Goal: Task Accomplishment & Management: Complete application form

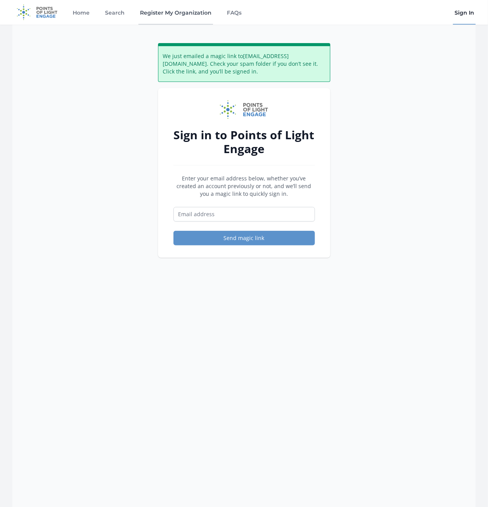
click at [150, 3] on link "Register My Organization" at bounding box center [176, 12] width 75 height 25
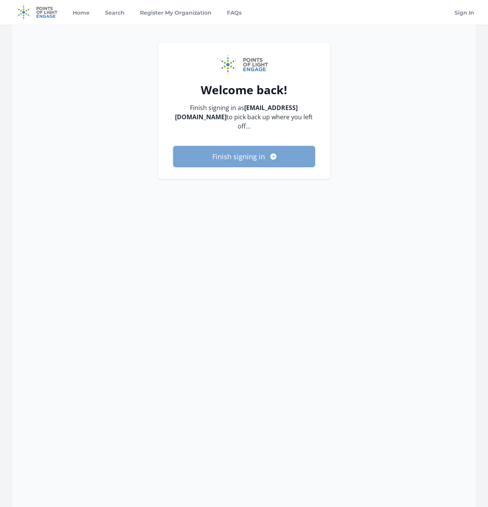
click at [259, 152] on button "Finish signing in" at bounding box center [245, 156] width 142 height 21
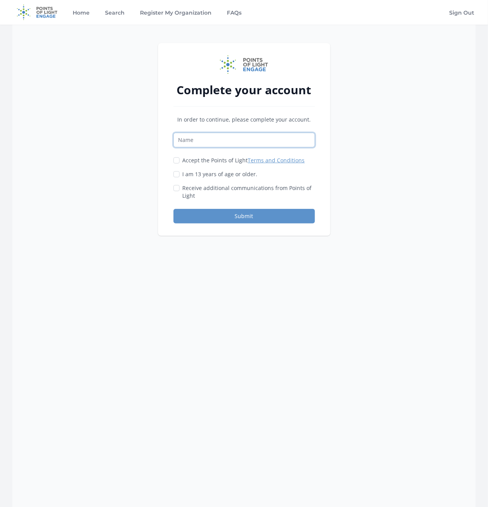
click at [211, 138] on input "Name" at bounding box center [245, 140] width 142 height 15
click at [175, 161] on input "Accept the Points of Light Terms and Conditions" at bounding box center [177, 160] width 6 height 6
checkbox input "true"
click at [175, 170] on div "Accept the Points of Light Terms and Conditions I am 13 years of age or older." at bounding box center [245, 178] width 142 height 43
click at [179, 179] on div "Accept the Points of Light Terms and Conditions I am 13 years of age or older." at bounding box center [245, 178] width 142 height 43
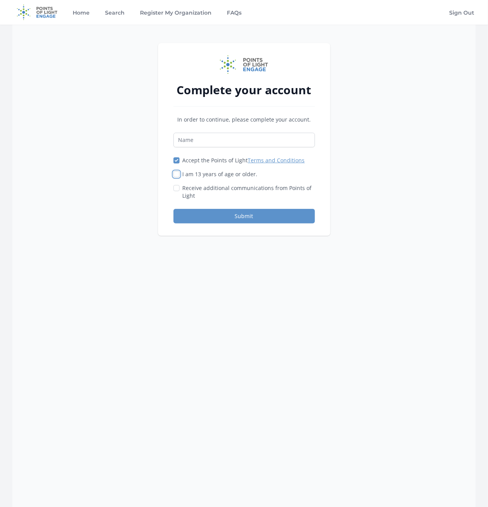
drag, startPoint x: 174, startPoint y: 175, endPoint x: 180, endPoint y: 180, distance: 7.9
click at [174, 175] on input "I am 13 years of age or older." at bounding box center [177, 174] width 6 height 6
checkbox input "true"
click at [180, 190] on div "Receive additional communications from Points of Light" at bounding box center [245, 191] width 142 height 15
click at [177, 185] on input "Receive additional communications from Points of Light" at bounding box center [177, 188] width 6 height 6
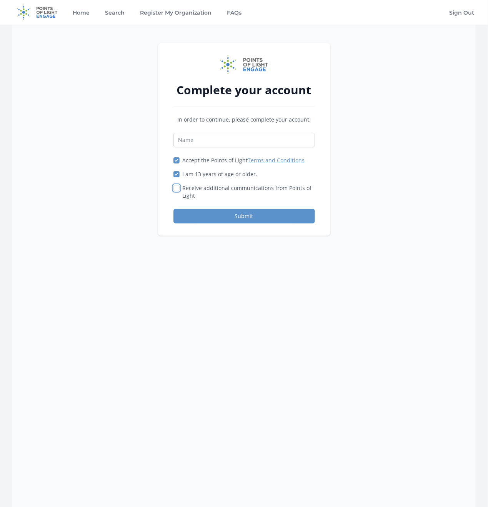
checkbox input "true"
drag, startPoint x: 256, startPoint y: 134, endPoint x: 246, endPoint y: 156, distance: 24.1
click at [259, 121] on div "In order to continue, please complete your account. Accept the Points of Light …" at bounding box center [245, 170] width 142 height 108
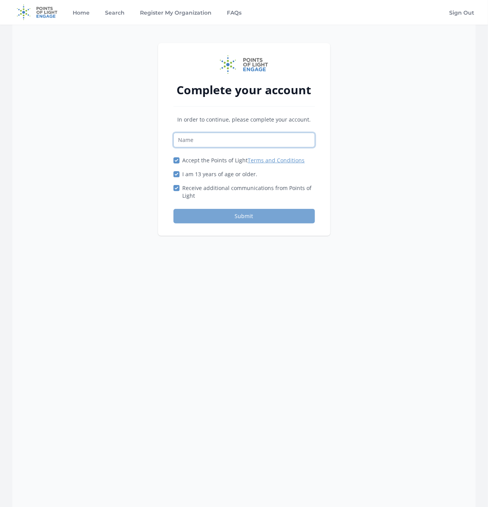
paste input "Kristin"
type input "Kristin"
click at [233, 218] on button "Submit" at bounding box center [245, 216] width 142 height 15
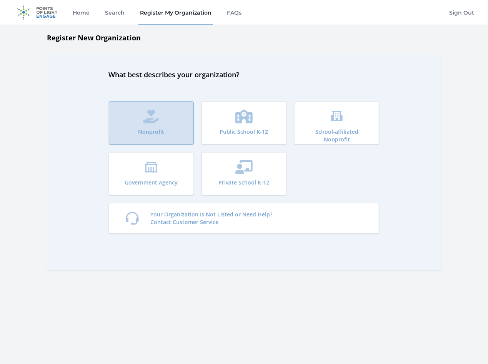
drag, startPoint x: 164, startPoint y: 110, endPoint x: 166, endPoint y: 121, distance: 11.8
click at [164, 110] on button "Nonprofit" at bounding box center [151, 123] width 85 height 43
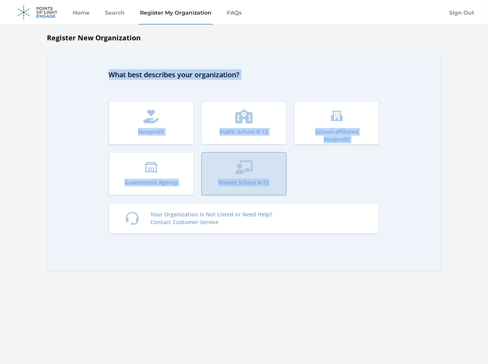
drag, startPoint x: 99, startPoint y: 65, endPoint x: 272, endPoint y: 175, distance: 205.1
click at [272, 175] on div "What best describes your organization? Nonprofit Public School K-12 School-affi…" at bounding box center [244, 162] width 394 height 217
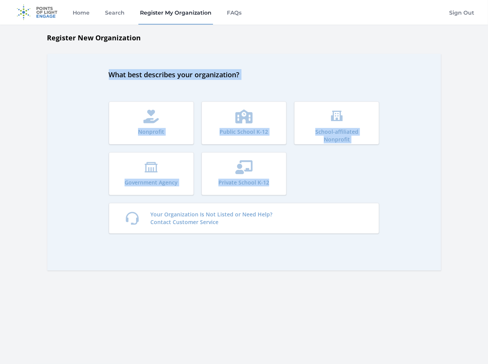
copy div "What best describes your organization? Nonprofit Public School K-12 School-affi…"
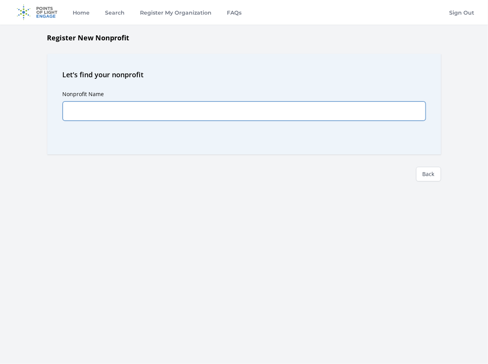
click at [191, 116] on input "Nonprofit Name" at bounding box center [244, 111] width 363 height 19
click at [99, 111] on input "Nonprofit Name" at bounding box center [244, 111] width 363 height 19
paste input "Legal Research Solutions, LLC"
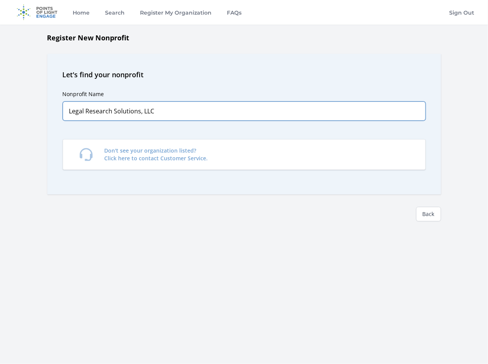
type input "Legal Research Solutions, LLC"
click at [436, 182] on div "Let's find your nonprofit Nonprofit Name Legal Research Solutions, LLC Predicti…" at bounding box center [244, 124] width 394 height 141
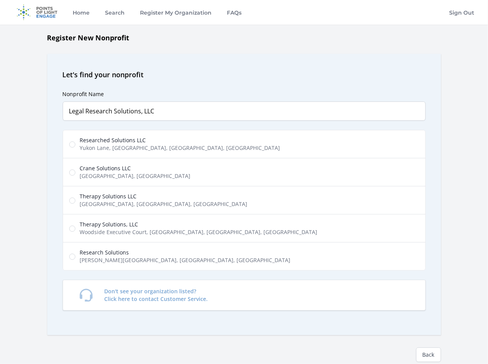
click at [94, 256] on span "Research Solutions" at bounding box center [185, 253] width 211 height 8
click at [75, 256] on input "Research Solutions Bain Drive, La Vergne, TN, USA" at bounding box center [72, 257] width 6 height 6
radio input "true"
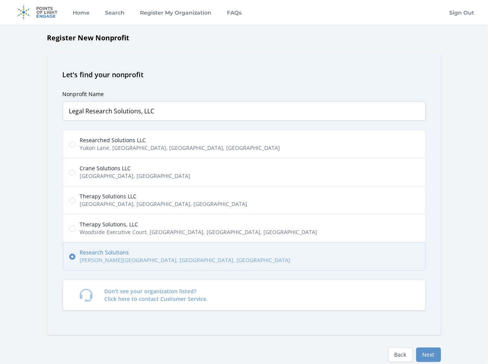
drag, startPoint x: 99, startPoint y: 215, endPoint x: 107, endPoint y: 153, distance: 62.4
click at [99, 214] on label "Therapy Solutions, LLC Woodside Executive Court, Aiken, SC, USA" at bounding box center [244, 228] width 363 height 28
click at [75, 226] on input "Therapy Solutions, LLC Woodside Executive Court, Aiken, SC, USA" at bounding box center [72, 229] width 6 height 6
radio input "true"
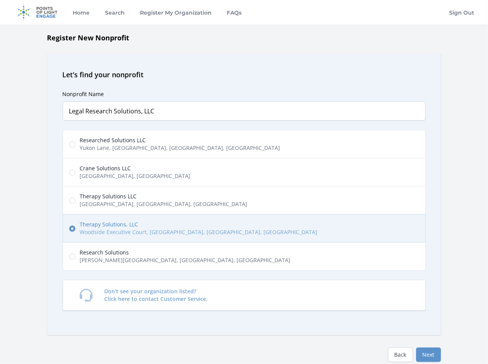
click at [107, 137] on span "Researched Solutions LLC" at bounding box center [180, 141] width 200 height 8
click at [75, 142] on input "Researched Solutions LLC Yukon Lane, Owings, MD, USA" at bounding box center [72, 145] width 6 height 6
radio input "true"
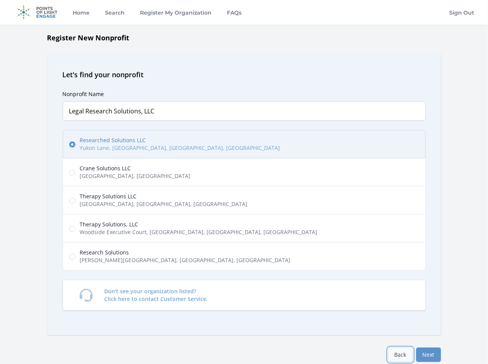
click at [404, 360] on link "Back" at bounding box center [400, 355] width 25 height 15
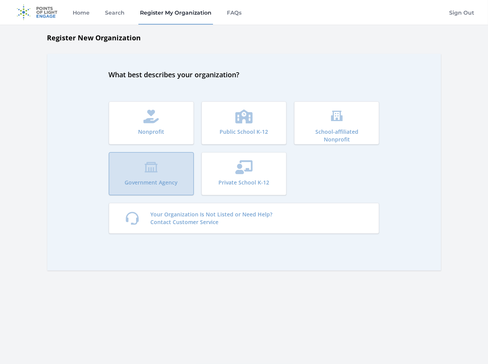
click at [153, 170] on icon "submit" at bounding box center [151, 167] width 14 height 14
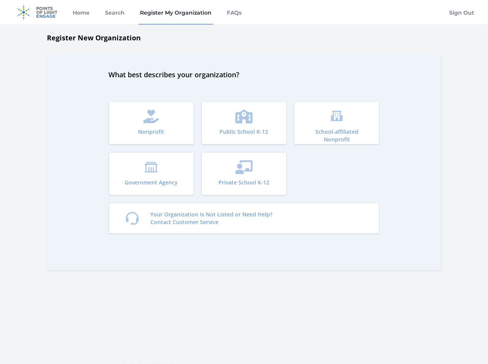
drag, startPoint x: 116, startPoint y: 126, endPoint x: 404, endPoint y: 207, distance: 299.2
click at [404, 207] on div "What best describes your organization? Nonprofit Public School K-12 School-affi…" at bounding box center [244, 162] width 394 height 217
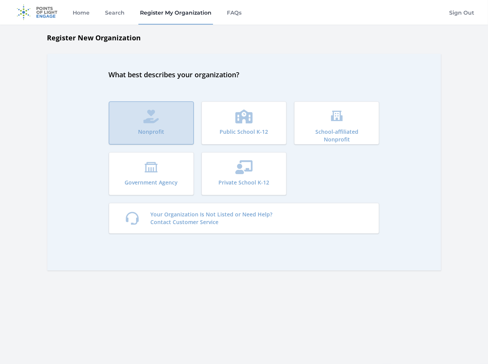
drag, startPoint x: 405, startPoint y: 206, endPoint x: 119, endPoint y: 122, distance: 298.2
click at [119, 122] on div "What best describes your organization? Nonprofit Public School K-12 School-affi…" at bounding box center [244, 162] width 394 height 217
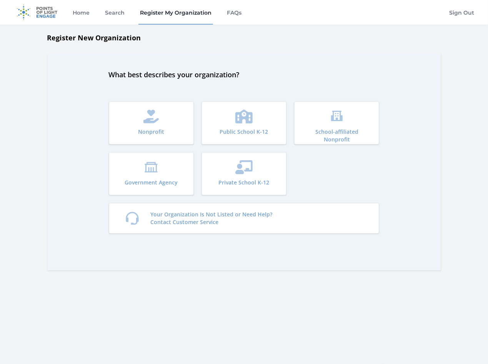
click at [5, 144] on div "Register New Organization What best describes your organization? Nonprofit Publ…" at bounding box center [244, 173] width 488 height 282
click at [88, 85] on div "What best describes your organization? Nonprofit Public School K-12 School-affi…" at bounding box center [244, 162] width 394 height 217
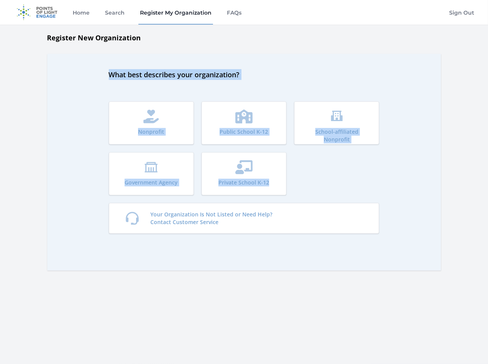
drag, startPoint x: 97, startPoint y: 62, endPoint x: 291, endPoint y: 179, distance: 226.3
click at [291, 179] on div "What best describes your organization? Nonprofit Public School K-12 School-affi…" at bounding box center [244, 162] width 394 height 217
copy div "What best describes your organization? Nonprofit Public School K-12 School-affi…"
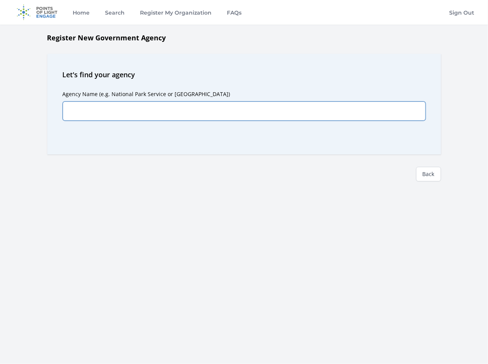
click at [127, 119] on input "Agency Name (e.g. National Park Service or [GEOGRAPHIC_DATA])" at bounding box center [244, 111] width 363 height 19
paste input "Legal Research Solutions, LLC"
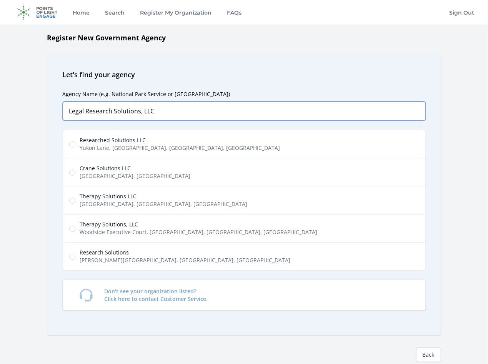
type input "Legal Research Solutions, LLC"
